Goal: Information Seeking & Learning: Learn about a topic

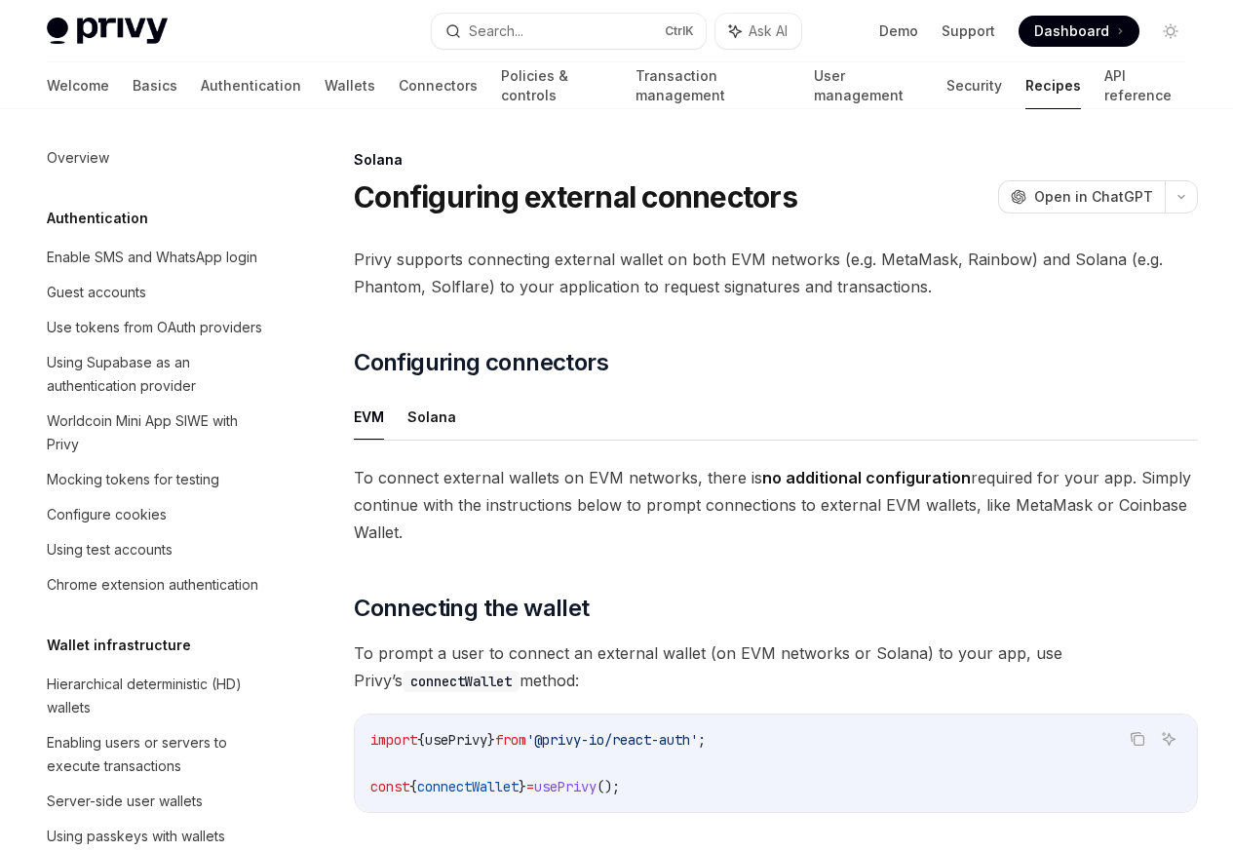
scroll to position [2994, 0]
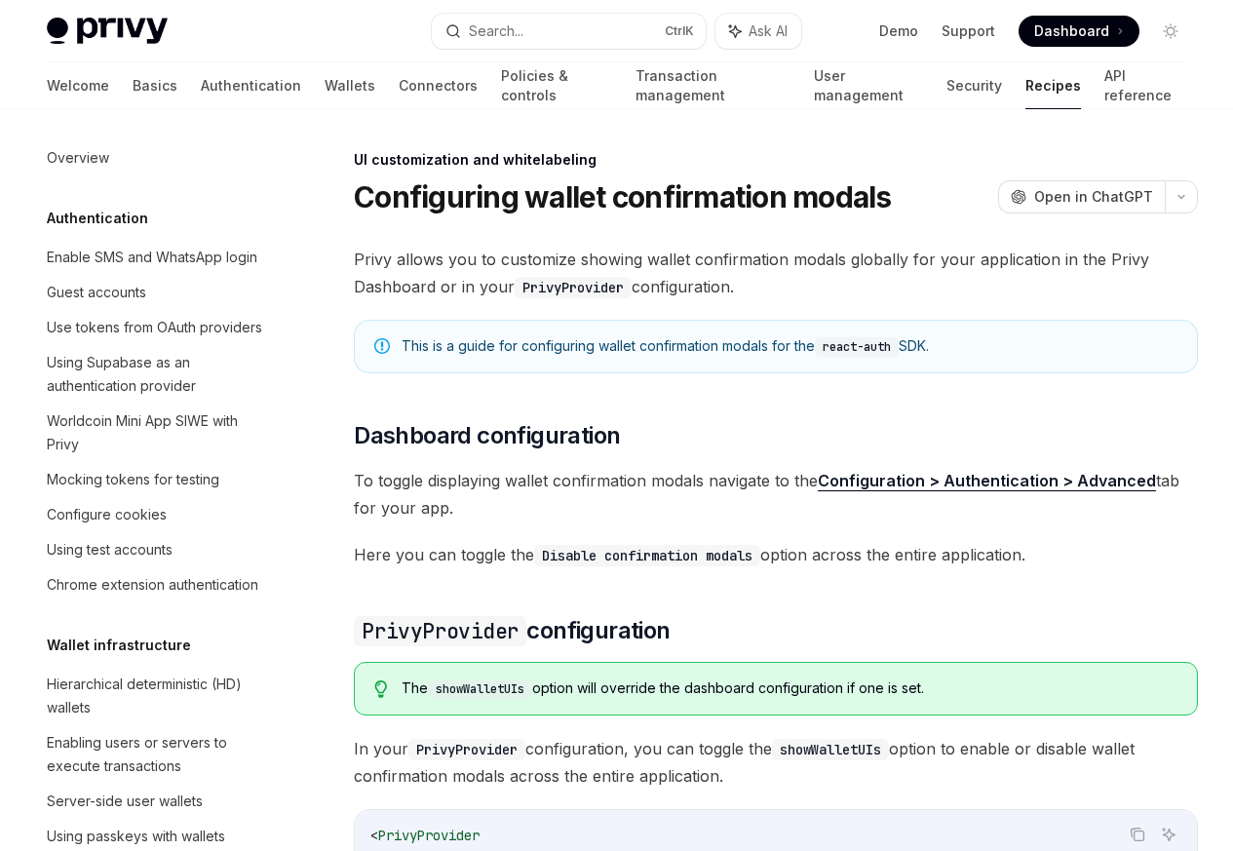
scroll to position [853, 0]
